Goal: Browse casually: Explore the website without a specific task or goal

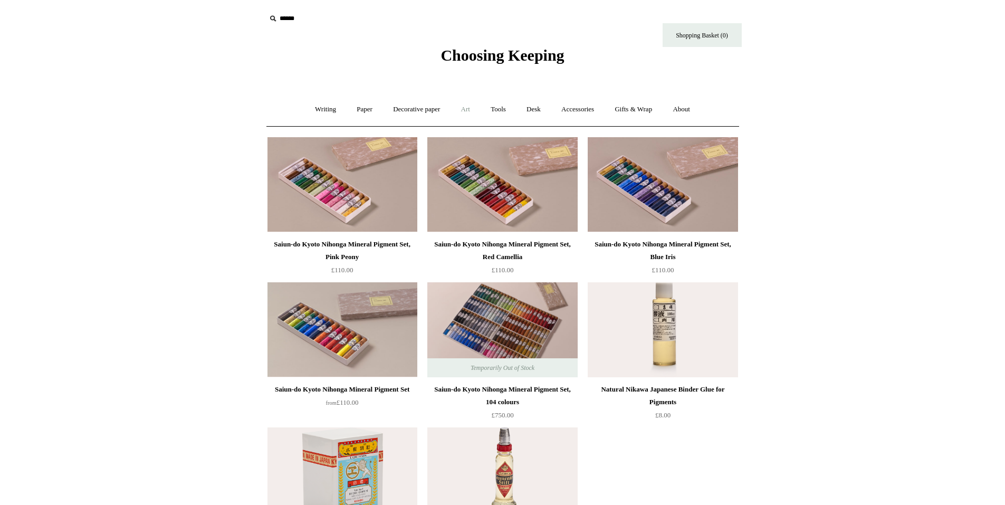
click at [464, 102] on link "Art +" at bounding box center [466, 109] width 28 height 28
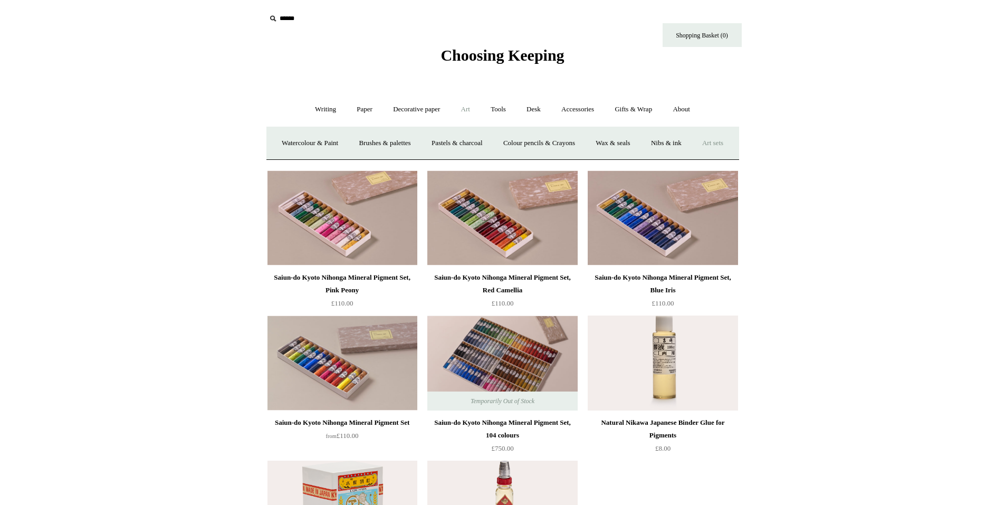
click at [693, 157] on link "Art sets" at bounding box center [713, 143] width 40 height 28
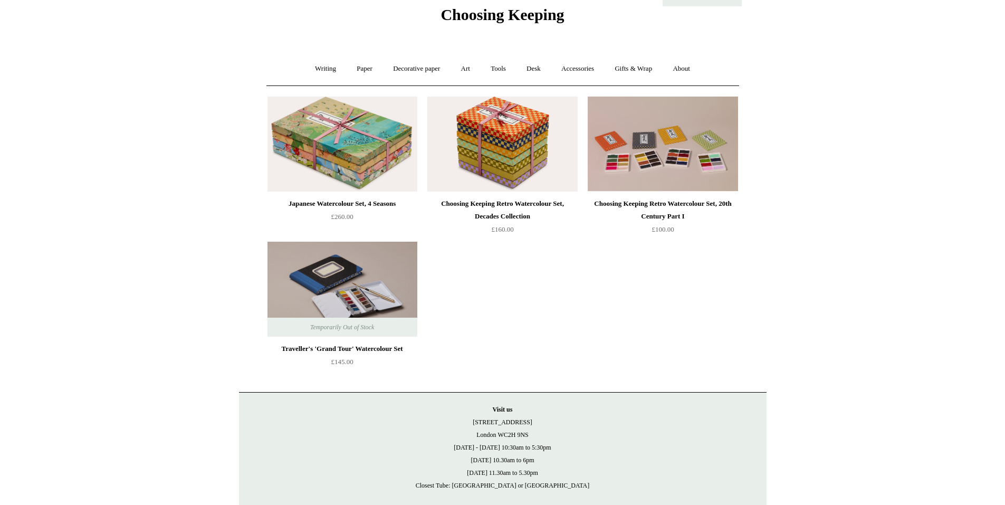
scroll to position [40, 0]
click at [543, 66] on link "Desk +" at bounding box center [533, 69] width 33 height 28
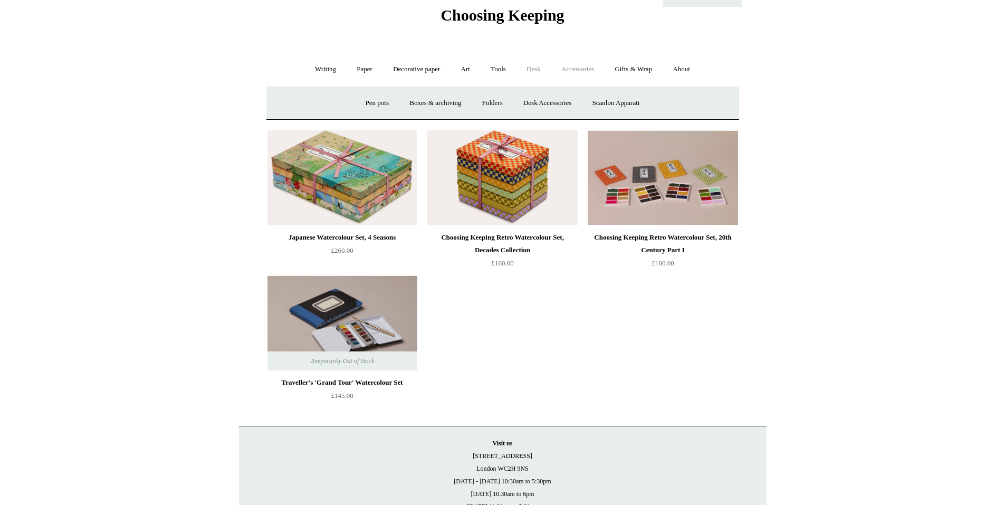
click at [586, 70] on link "Accessories +" at bounding box center [578, 69] width 52 height 28
click at [302, 101] on link "Personal Accessories +" at bounding box center [323, 103] width 77 height 28
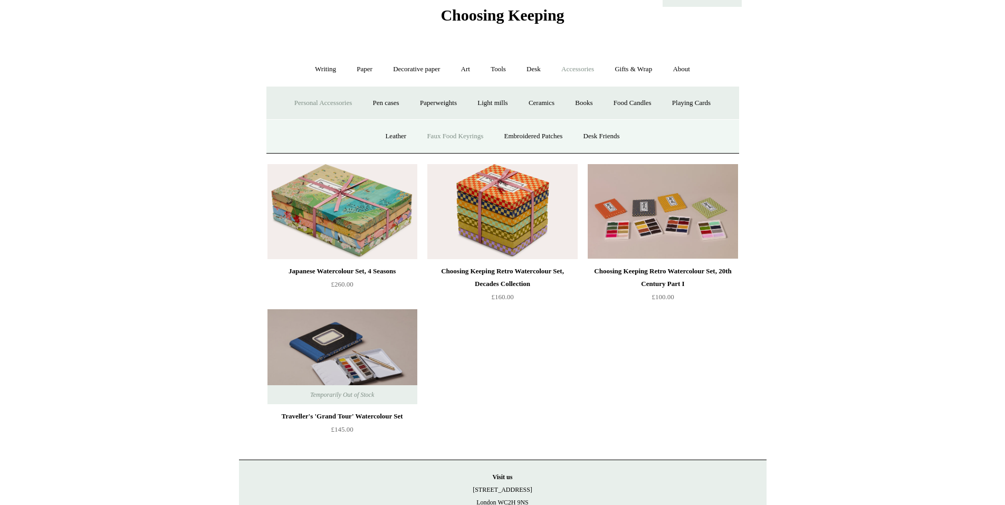
click at [452, 139] on link "Faux Food Keyrings" at bounding box center [454, 136] width 75 height 28
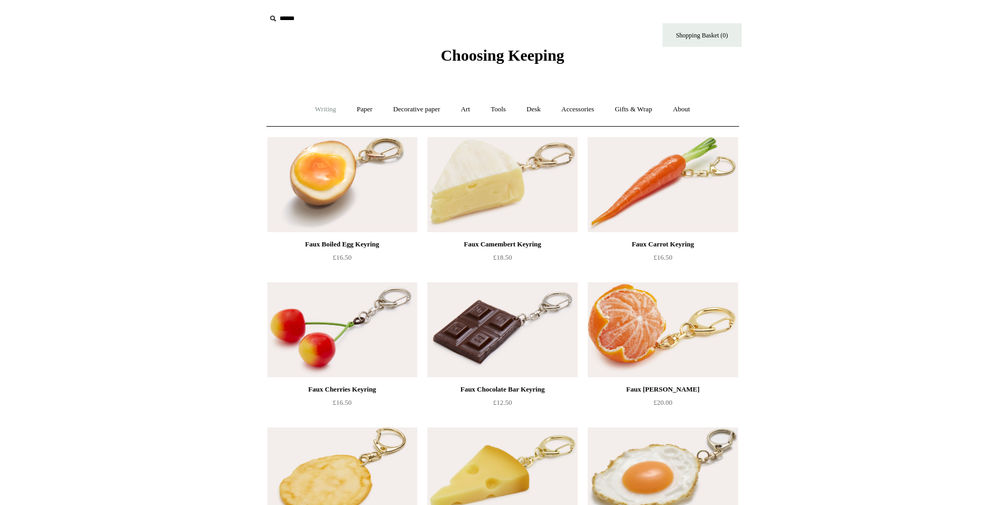
click at [314, 109] on link "Writing +" at bounding box center [325, 109] width 40 height 28
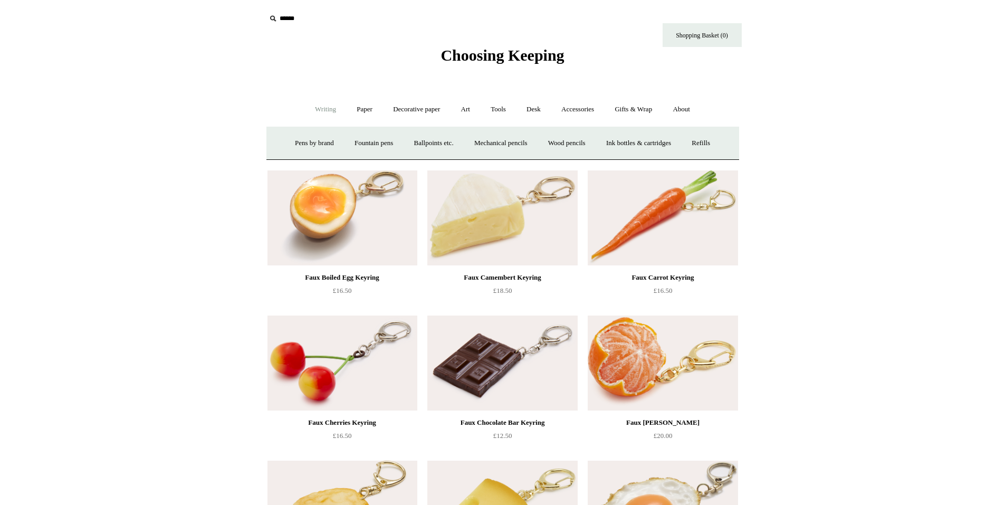
click at [314, 109] on link "Writing -" at bounding box center [325, 109] width 40 height 28
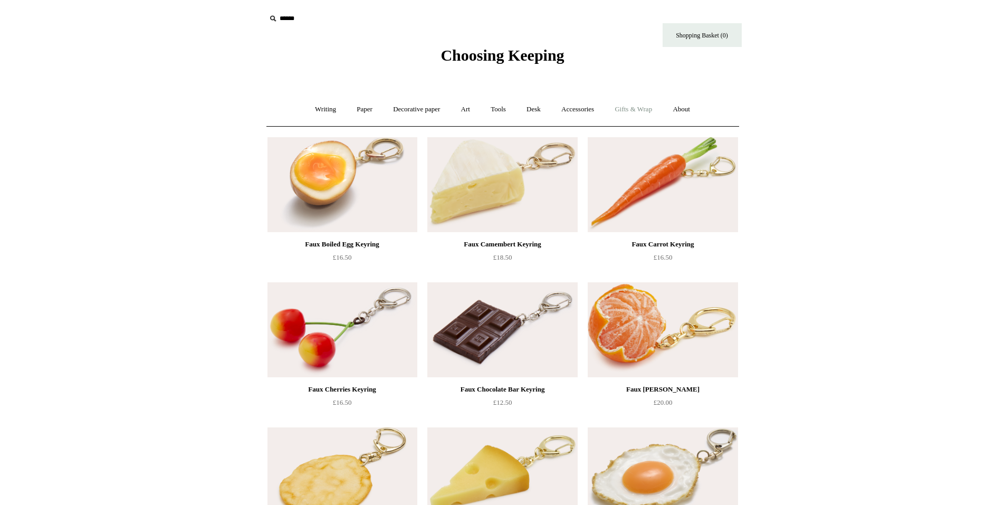
click at [652, 106] on link "Gifts & Wrap +" at bounding box center [633, 109] width 56 height 28
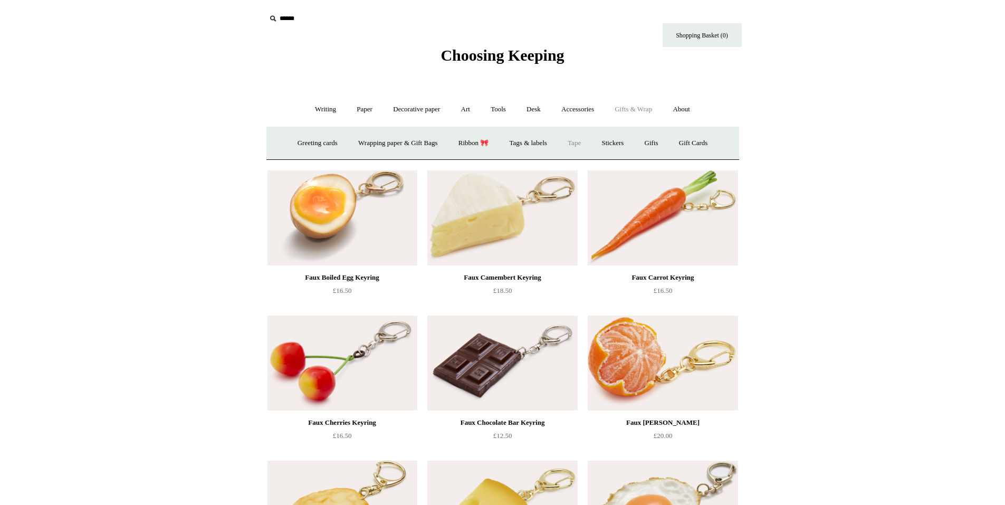
click at [585, 144] on link "Tape" at bounding box center [574, 143] width 32 height 28
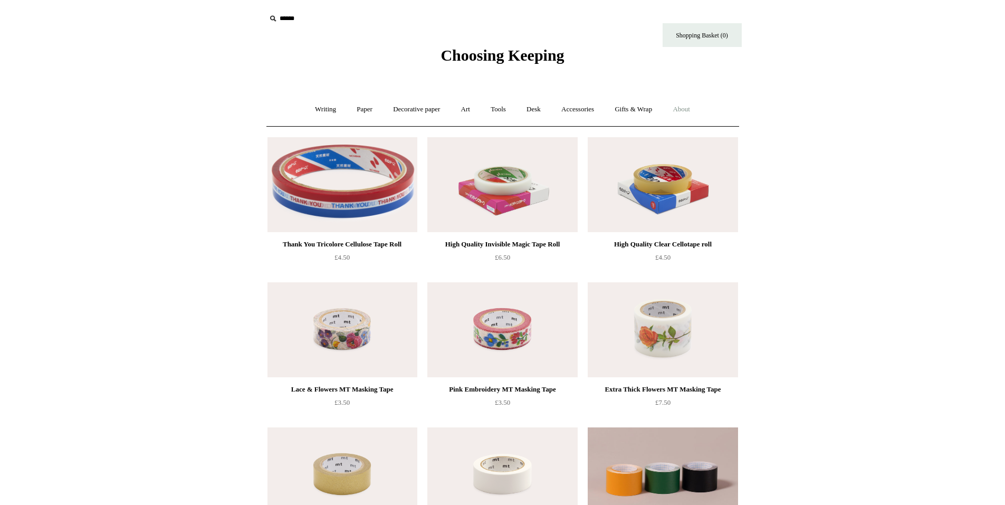
click at [681, 110] on link "About +" at bounding box center [681, 109] width 36 height 28
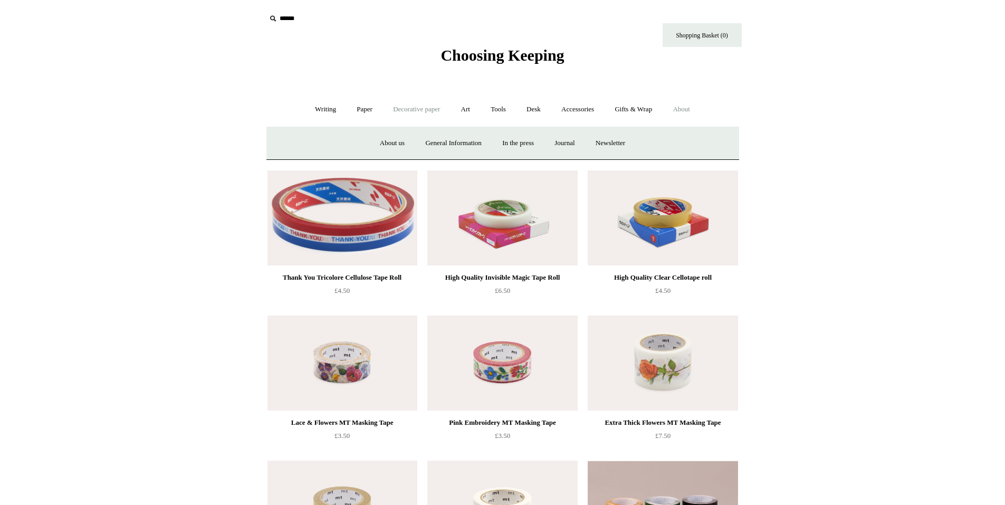
click at [440, 99] on link "Decorative paper +" at bounding box center [417, 109] width 66 height 28
click at [546, 145] on link "[PERSON_NAME]" at bounding box center [524, 143] width 73 height 28
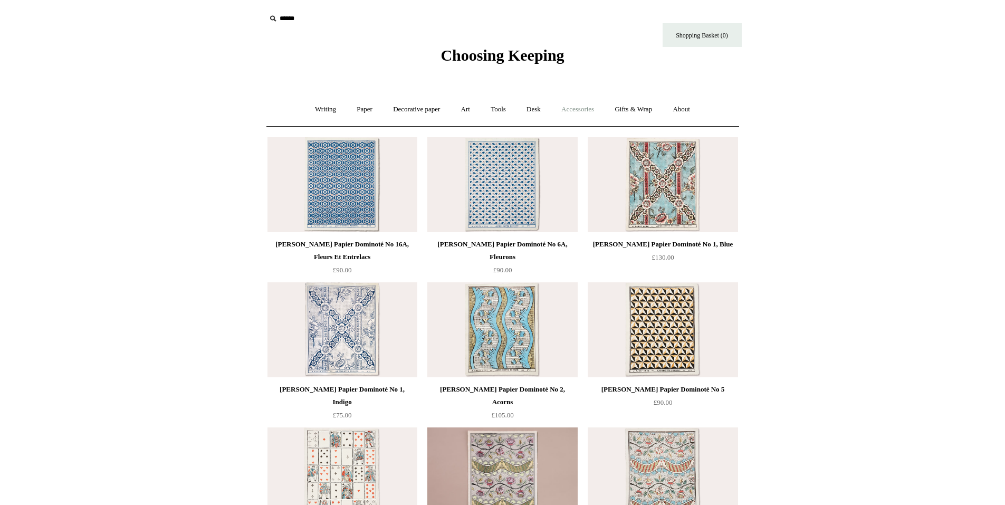
click at [570, 104] on link "Accessories +" at bounding box center [578, 109] width 52 height 28
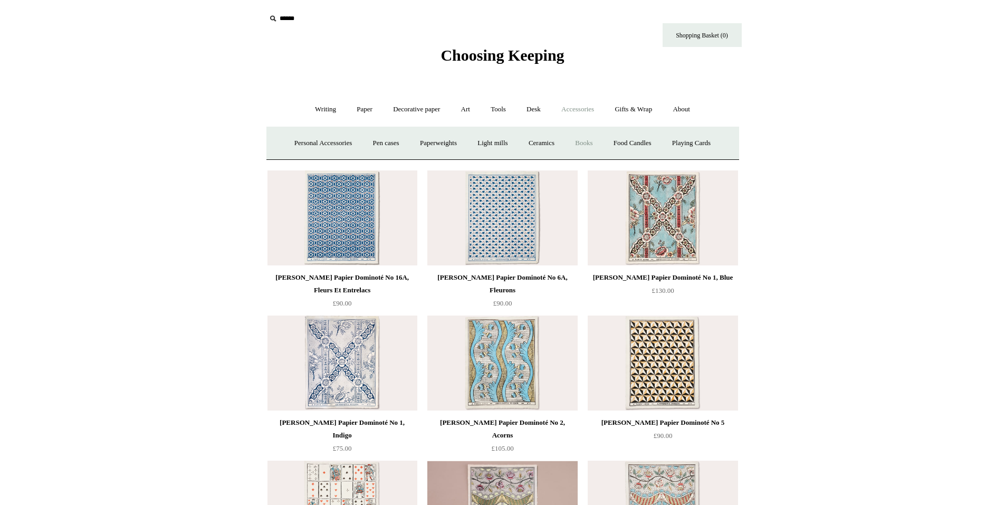
click at [597, 139] on link "Books" at bounding box center [584, 143] width 36 height 28
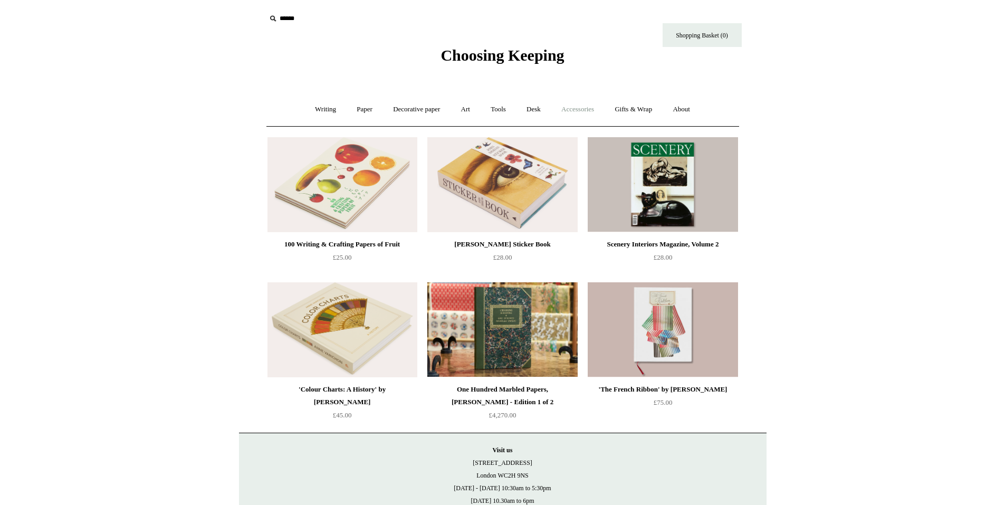
click at [591, 104] on link "Accessories +" at bounding box center [578, 109] width 52 height 28
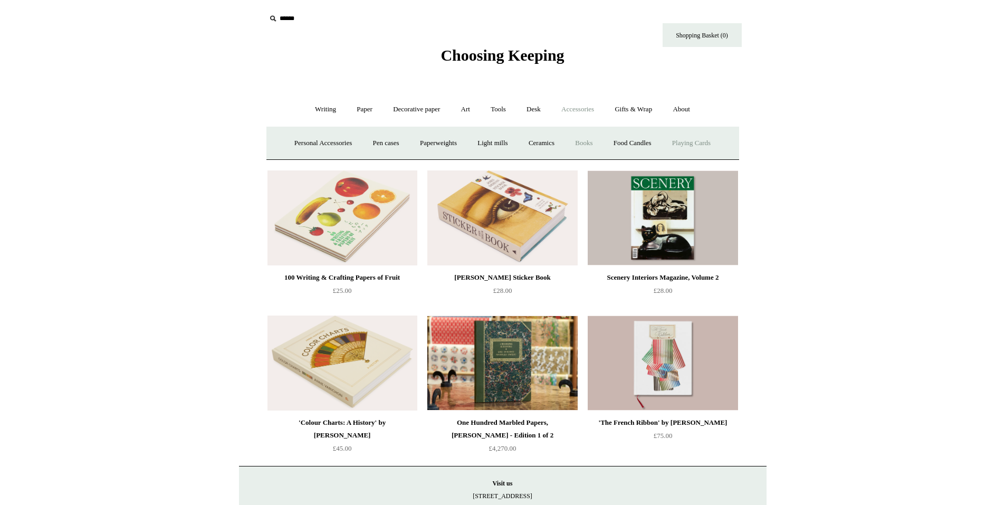
click at [703, 140] on link "Playing Cards" at bounding box center [692, 143] width 58 height 28
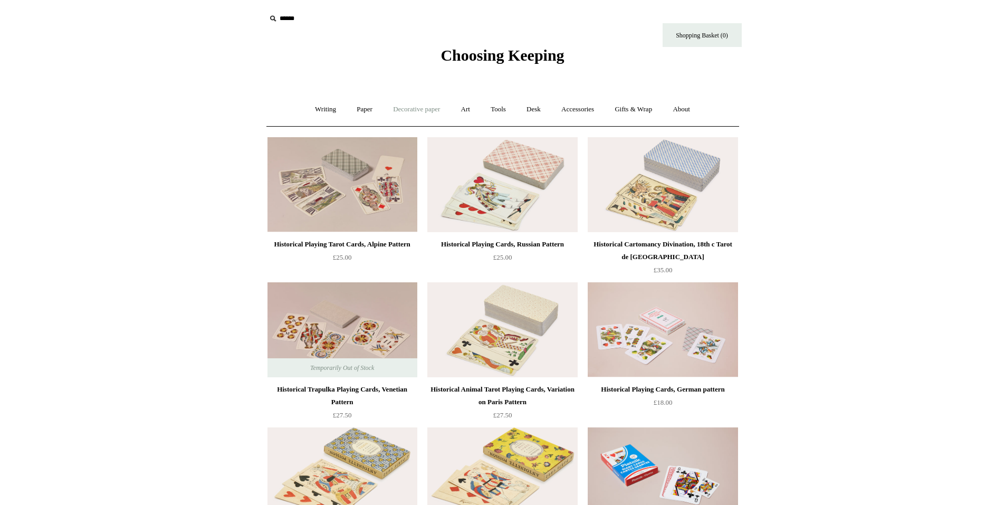
drag, startPoint x: 423, startPoint y: 107, endPoint x: 428, endPoint y: 109, distance: 5.5
click at [424, 108] on link "Decorative paper +" at bounding box center [417, 109] width 66 height 28
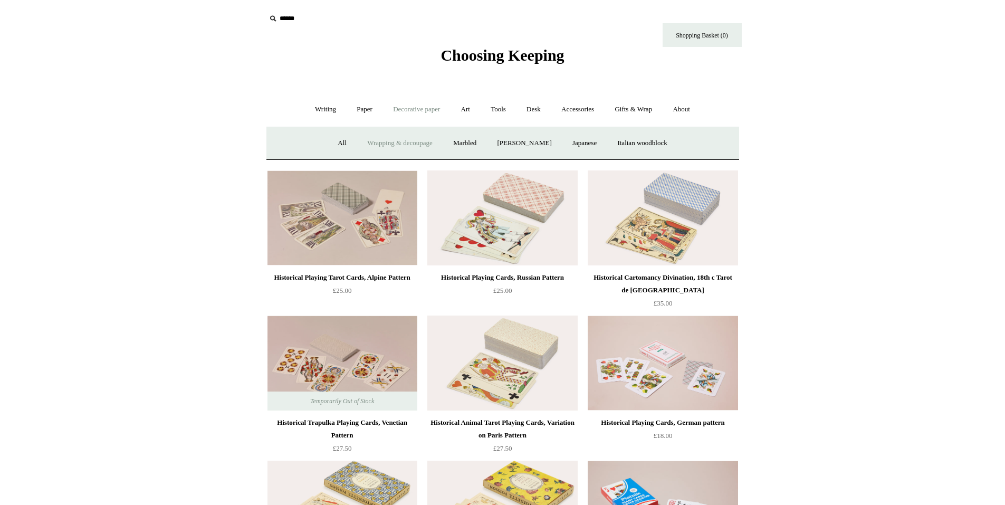
click at [426, 145] on link "Wrapping & decoupage" at bounding box center [400, 143] width 84 height 28
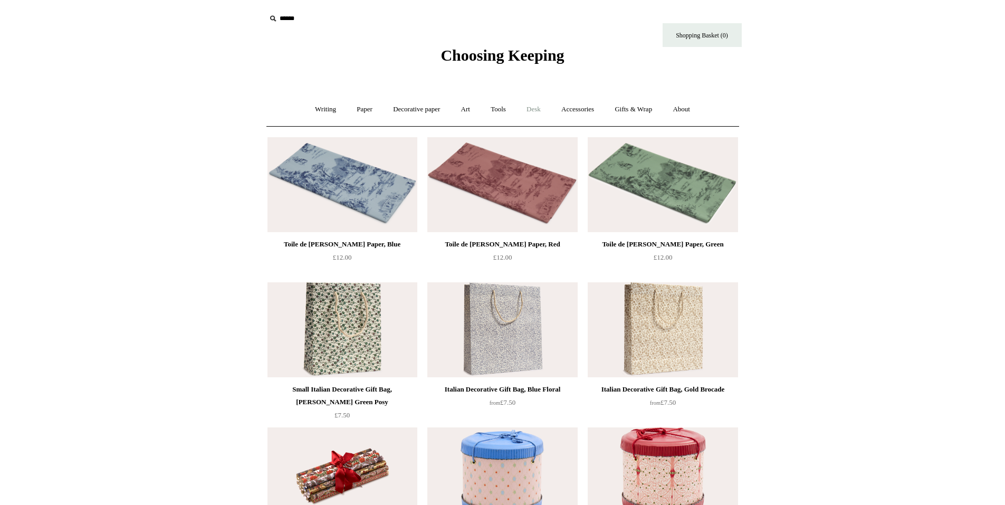
click at [541, 103] on link "Desk +" at bounding box center [533, 109] width 33 height 28
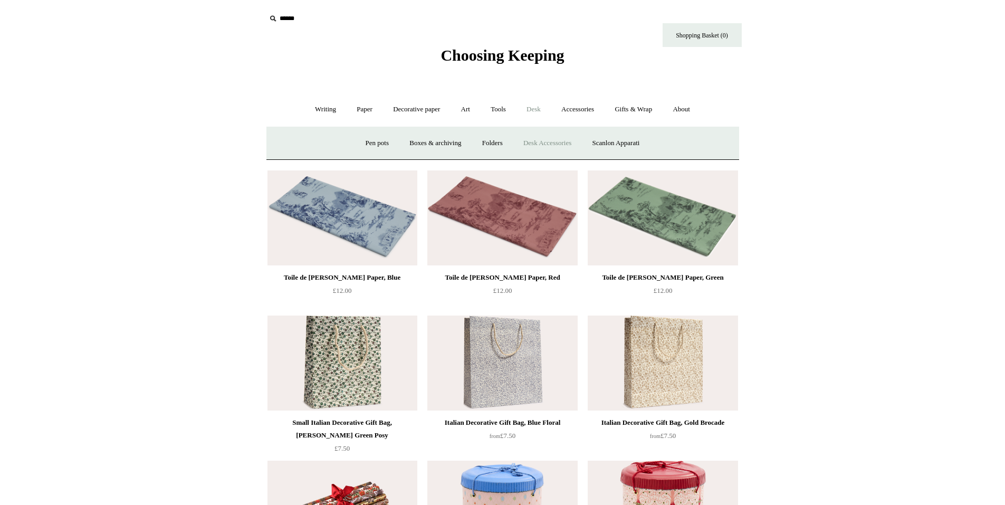
click at [544, 146] on link "Desk Accessories" at bounding box center [547, 143] width 67 height 28
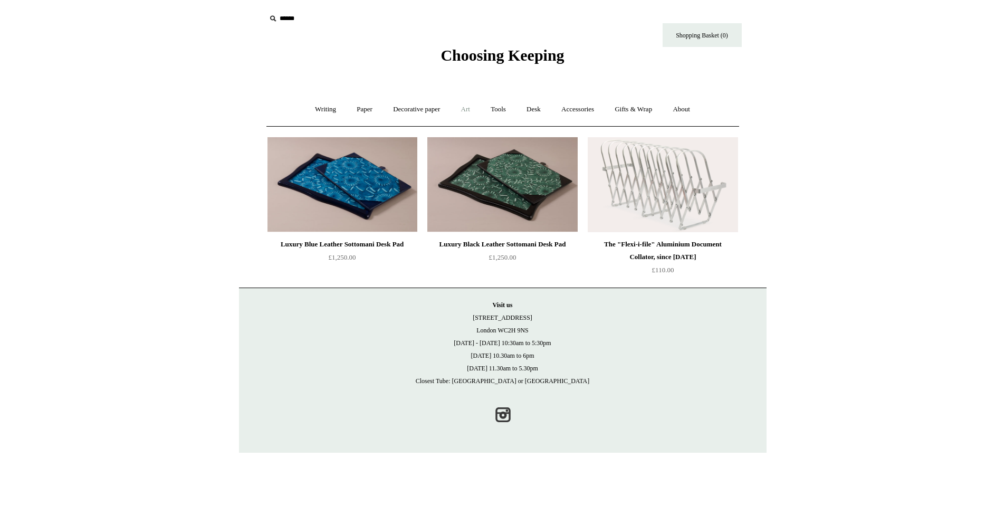
click at [463, 107] on link "Art +" at bounding box center [466, 109] width 28 height 28
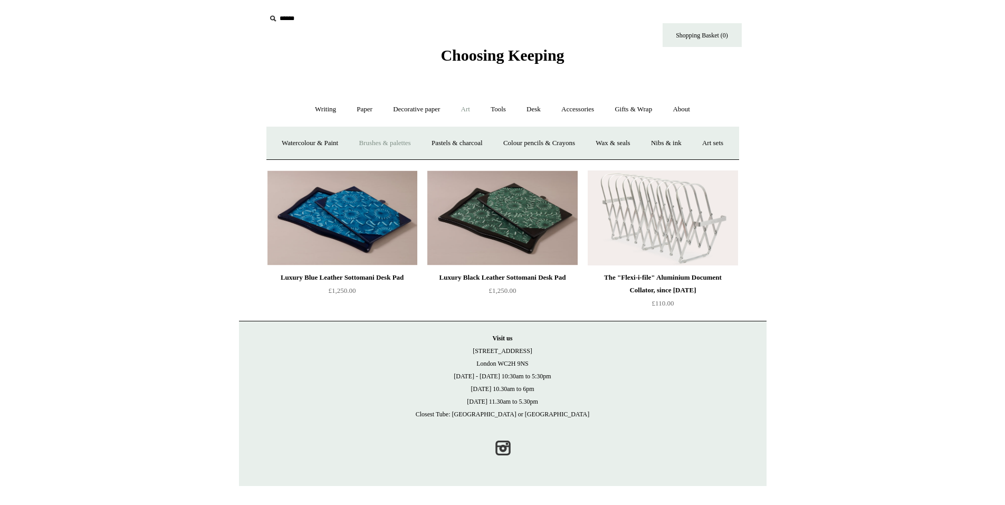
click at [396, 144] on link "Brushes & palettes" at bounding box center [384, 143] width 71 height 28
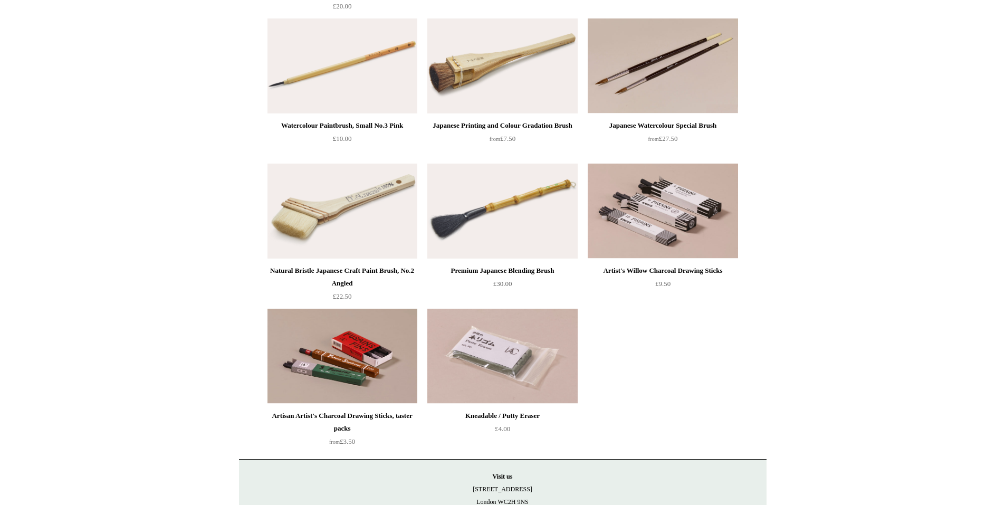
scroll to position [317, 0]
